Goal: Task Accomplishment & Management: Complete application form

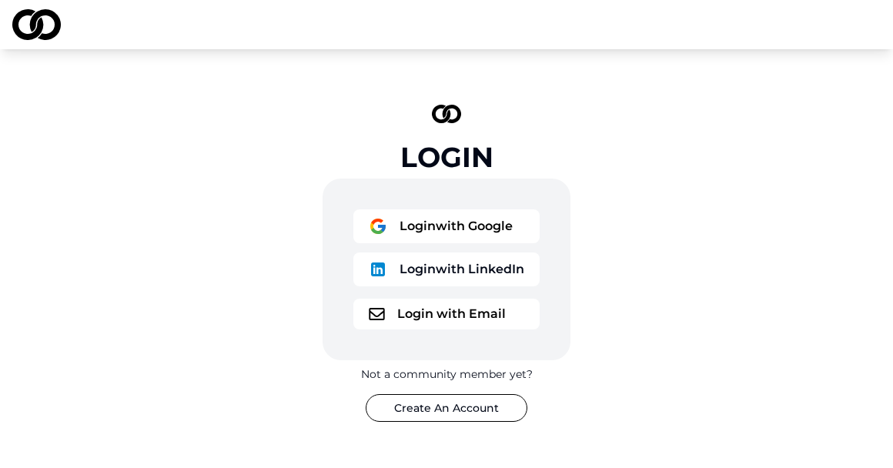
click at [459, 323] on button "Login with Email" at bounding box center [446, 314] width 186 height 31
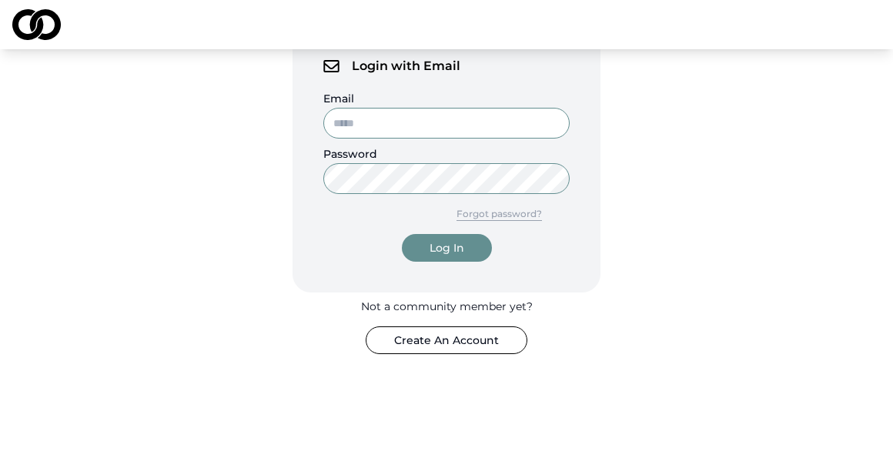
scroll to position [203, 0]
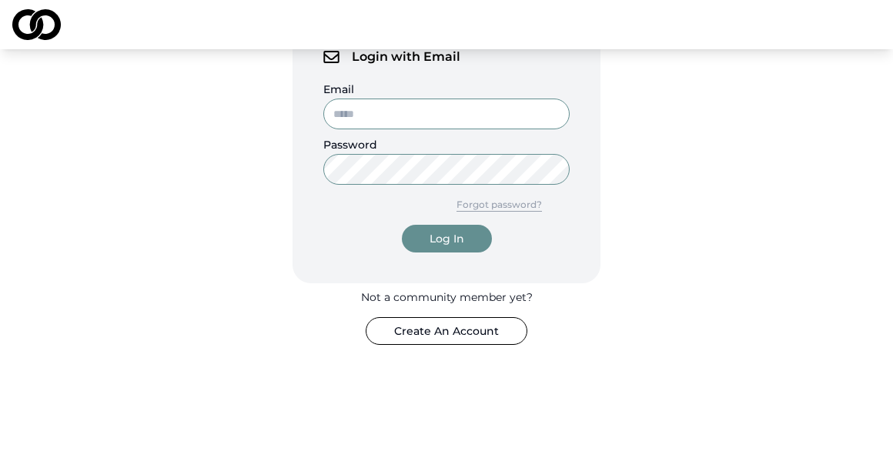
click at [402, 333] on button "Create An Account" at bounding box center [447, 331] width 162 height 28
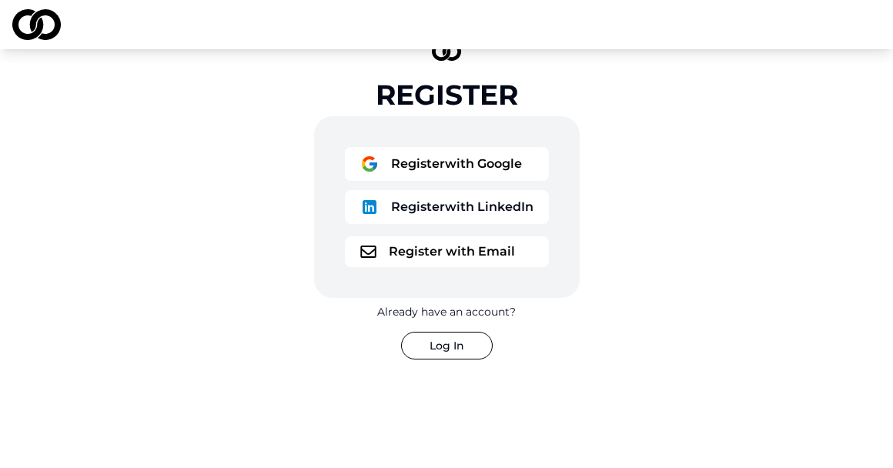
scroll to position [50, 0]
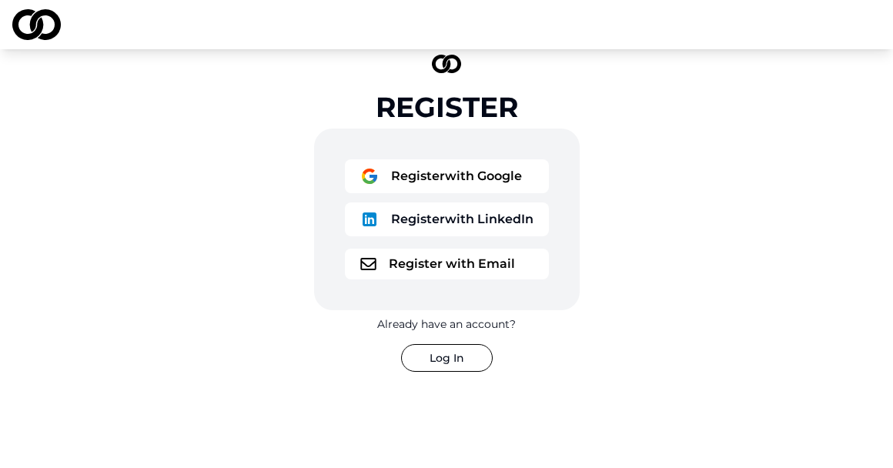
click at [430, 257] on button "Register with Email" at bounding box center [447, 264] width 204 height 31
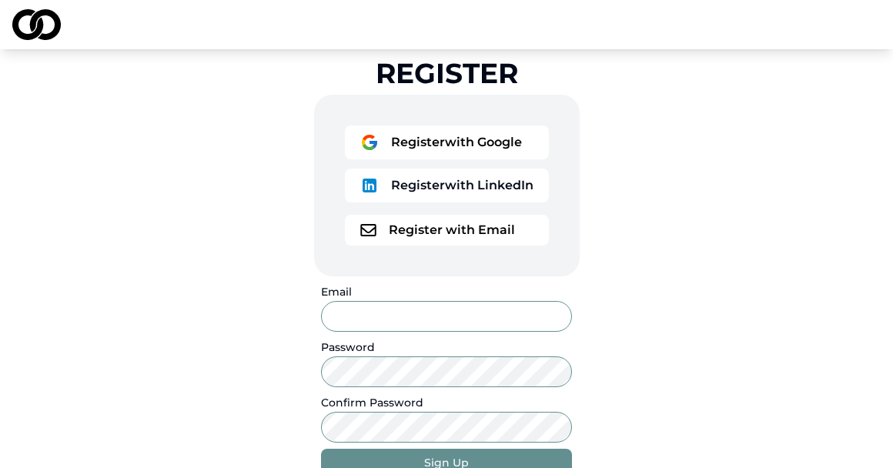
scroll to position [88, 0]
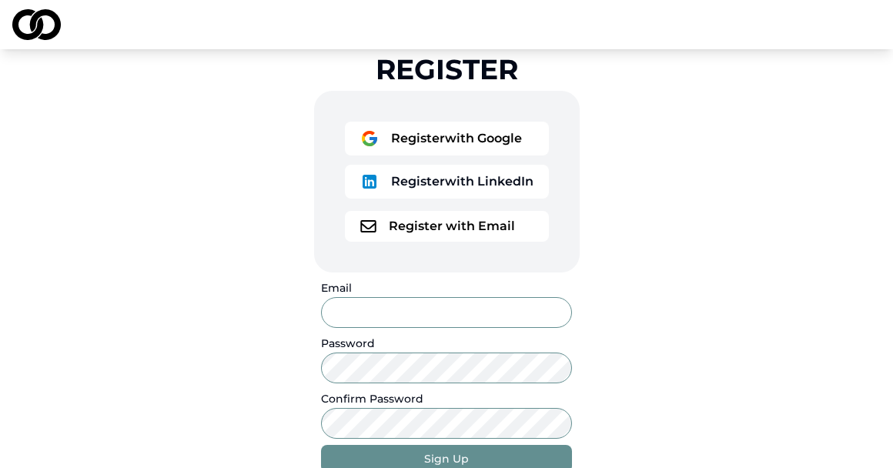
click at [383, 309] on input "Email" at bounding box center [446, 312] width 250 height 31
drag, startPoint x: 382, startPoint y: 313, endPoint x: 353, endPoint y: 316, distance: 28.7
click at [353, 316] on input "**********" at bounding box center [446, 312] width 250 height 31
type input "**********"
click at [196, 293] on div "**********" at bounding box center [446, 276] width 893 height 628
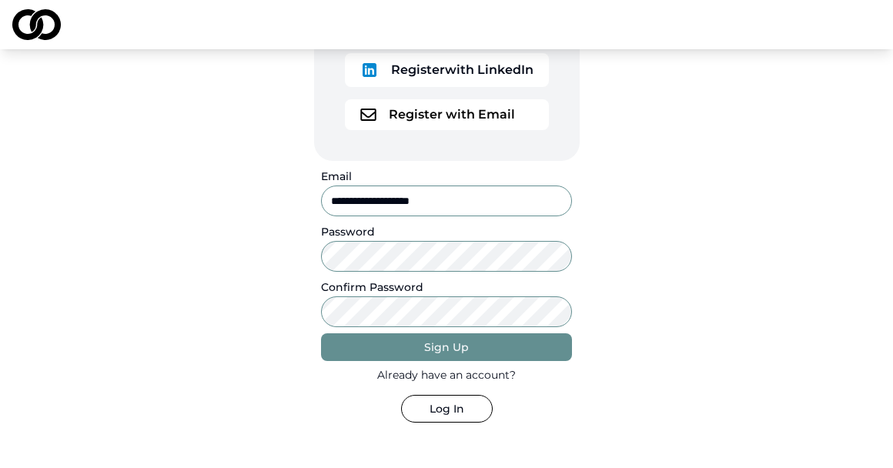
scroll to position [205, 0]
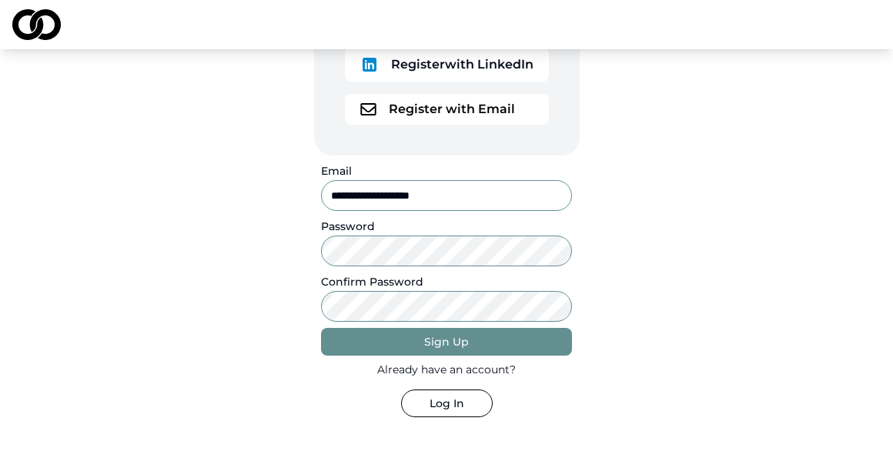
click at [516, 345] on button "Sign Up" at bounding box center [446, 342] width 250 height 28
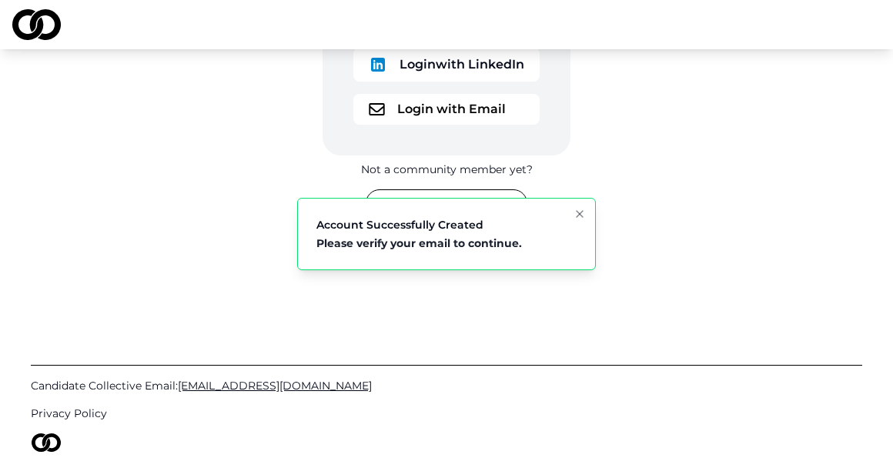
scroll to position [0, 0]
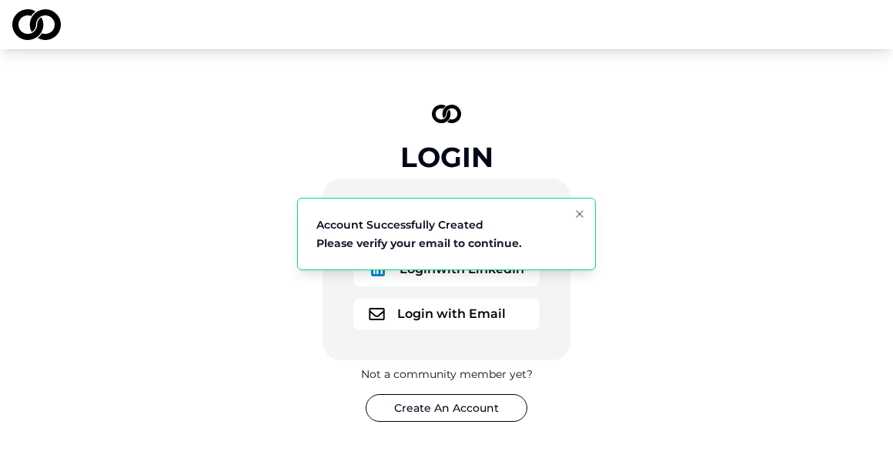
click at [578, 217] on icon "Notifications (F8)" at bounding box center [580, 214] width 12 height 12
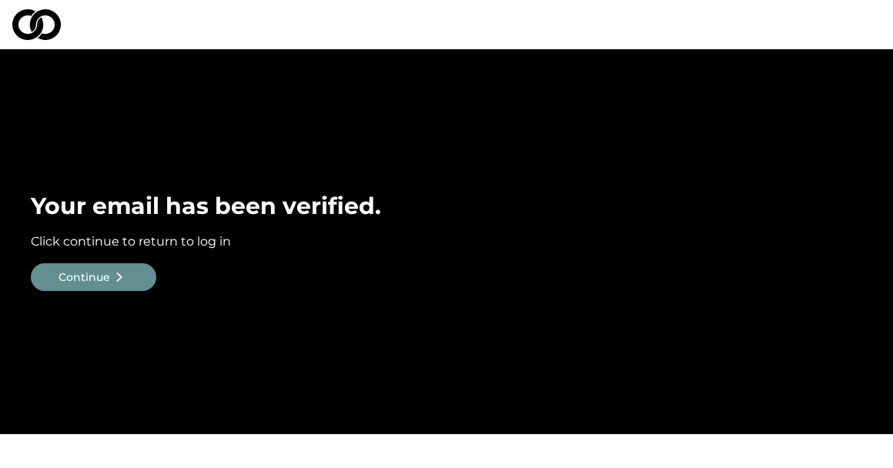
click at [105, 284] on div "Continue" at bounding box center [85, 276] width 52 height 15
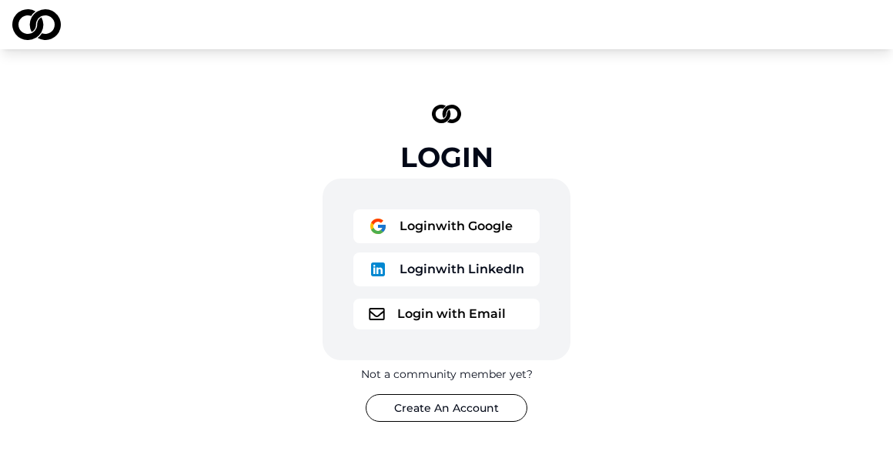
click at [462, 321] on button "Login with Email" at bounding box center [446, 314] width 186 height 31
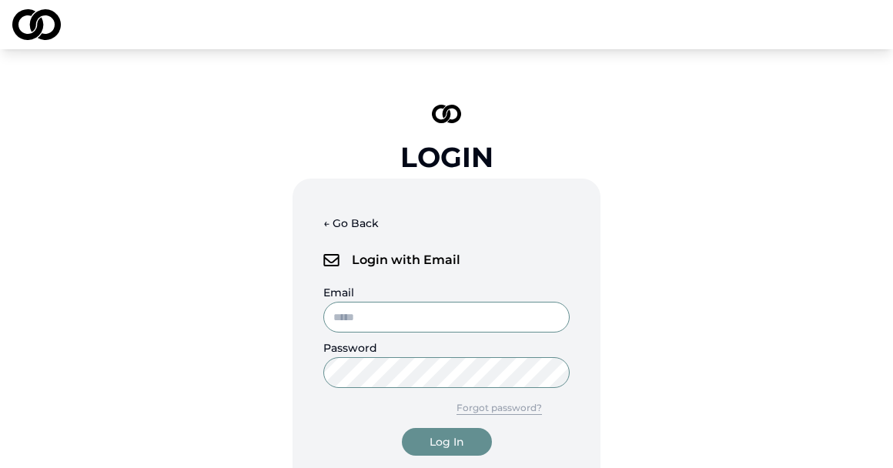
click at [363, 314] on input "Email" at bounding box center [446, 317] width 246 height 31
type input "**********"
click at [462, 444] on div "Log In" at bounding box center [447, 441] width 35 height 15
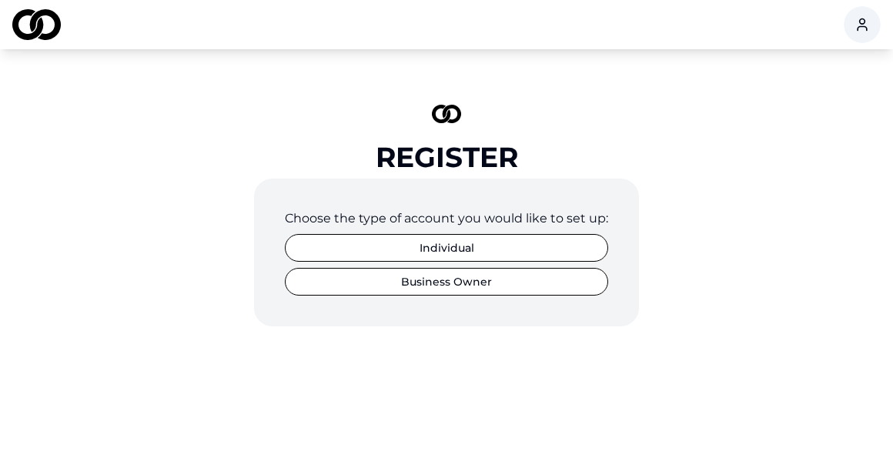
click at [464, 247] on button "Individual" at bounding box center [446, 248] width 323 height 28
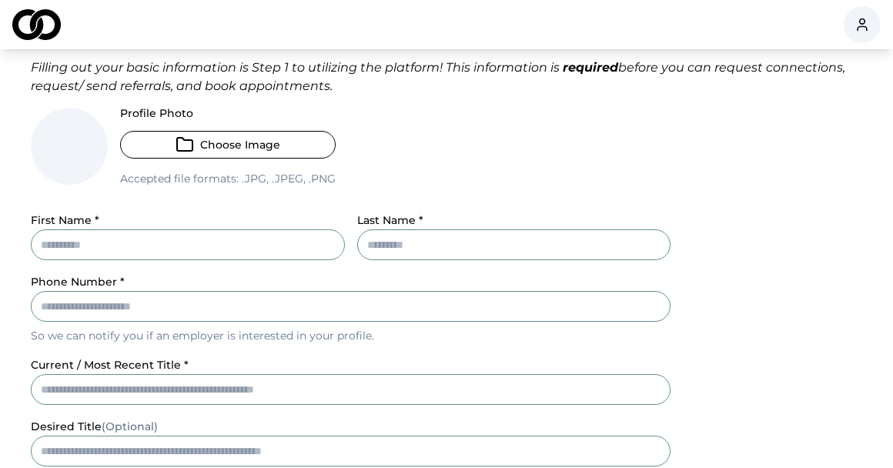
scroll to position [96, 0]
type input "***"
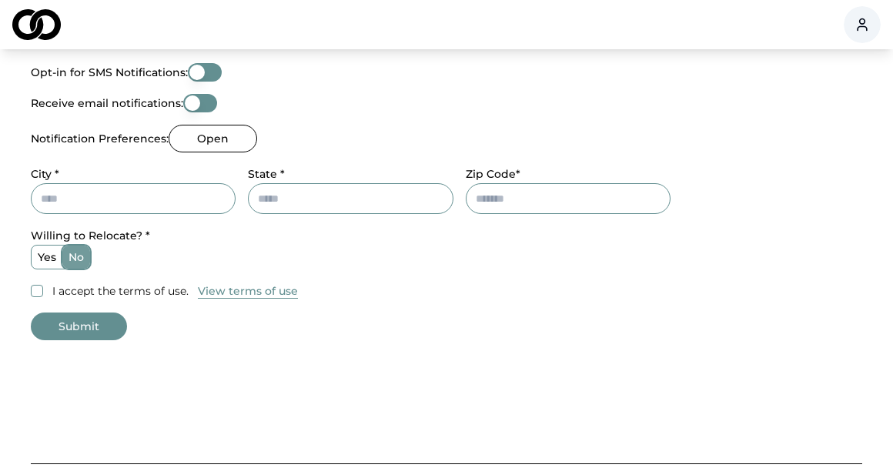
scroll to position [638, 0]
type input "*******"
click at [206, 76] on button "Opt-in for SMS Notifications:" at bounding box center [205, 71] width 34 height 18
click at [205, 103] on button "Receive email notifications:" at bounding box center [200, 102] width 34 height 18
click at [188, 144] on button "Open" at bounding box center [213, 138] width 89 height 28
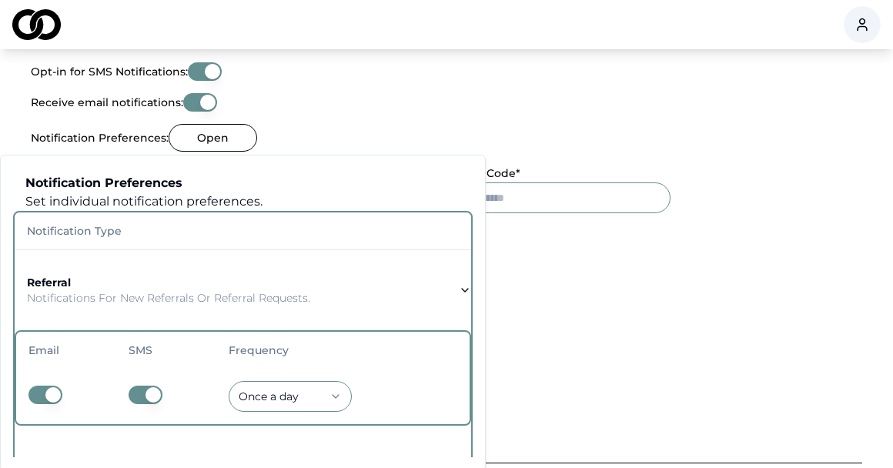
click at [139, 393] on button "button" at bounding box center [146, 395] width 34 height 18
click at [41, 395] on button "button" at bounding box center [45, 395] width 34 height 18
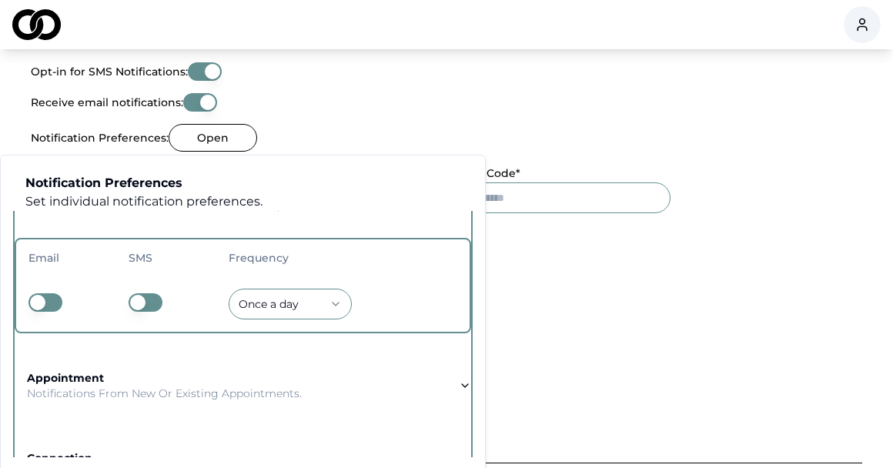
scroll to position [95, 0]
click at [158, 307] on td at bounding box center [166, 301] width 100 height 55
click at [146, 302] on button "button" at bounding box center [146, 300] width 34 height 18
click at [135, 294] on button "button" at bounding box center [146, 300] width 34 height 18
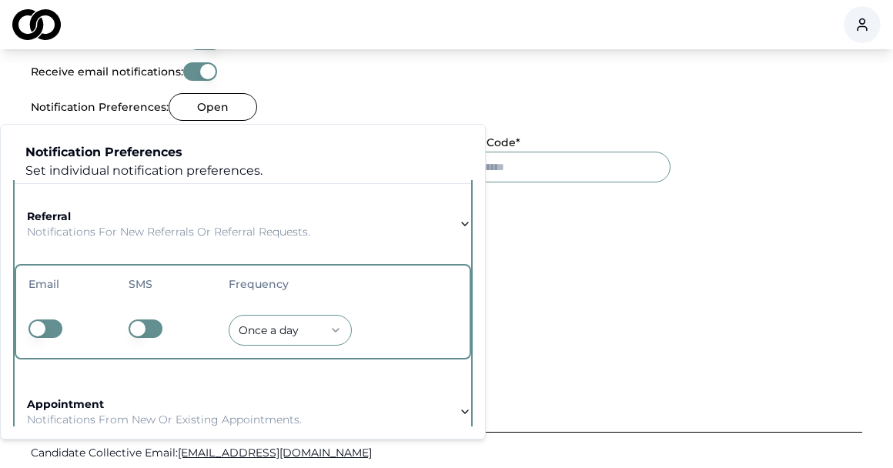
scroll to position [32, 0]
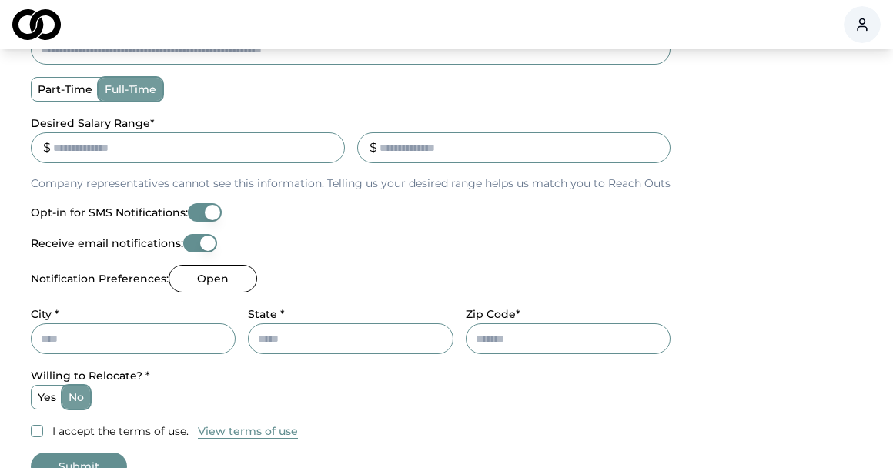
scroll to position [427, 0]
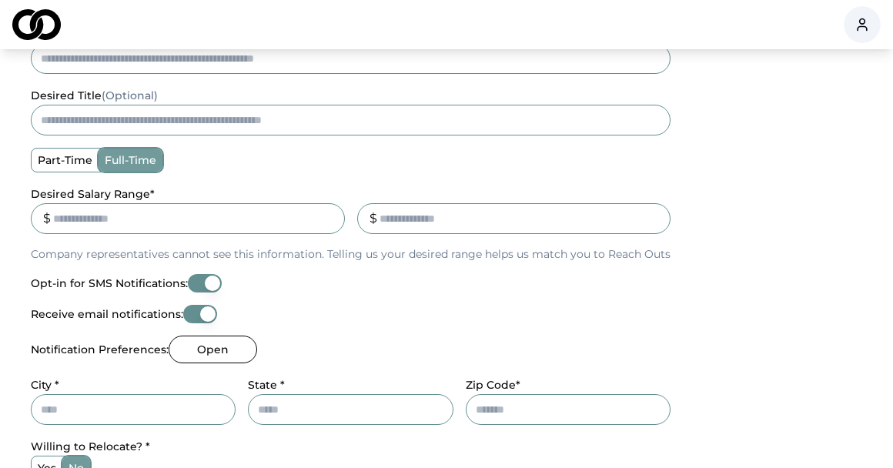
click at [199, 280] on button "Opt-in for SMS Notifications:" at bounding box center [205, 283] width 34 height 18
click at [194, 306] on button "Receive email notifications:" at bounding box center [200, 314] width 34 height 18
click at [194, 309] on button "Receive email notifications:" at bounding box center [200, 314] width 34 height 18
click at [205, 274] on button "Opt-in for SMS Notifications:" at bounding box center [205, 283] width 34 height 18
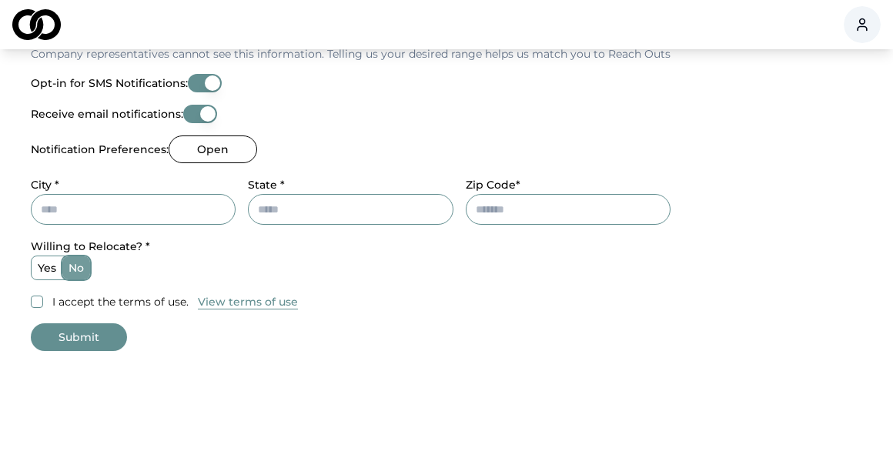
scroll to position [633, 0]
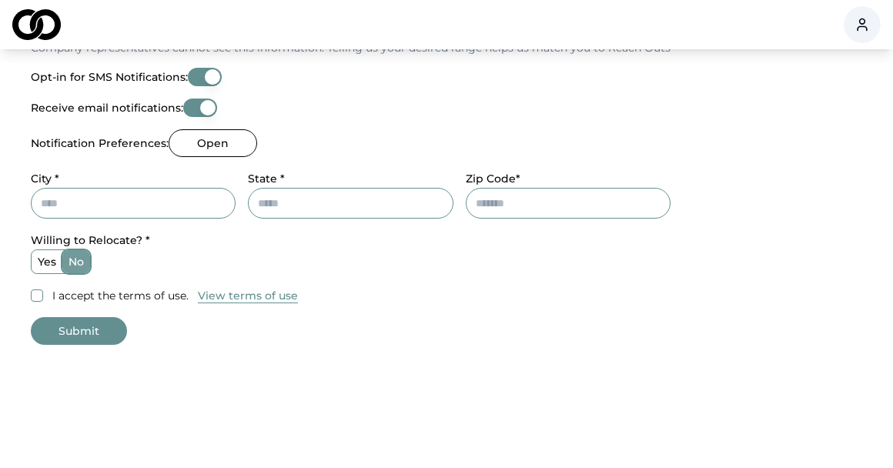
click at [225, 299] on button "View terms of use" at bounding box center [248, 295] width 100 height 15
